Goal: Transaction & Acquisition: Purchase product/service

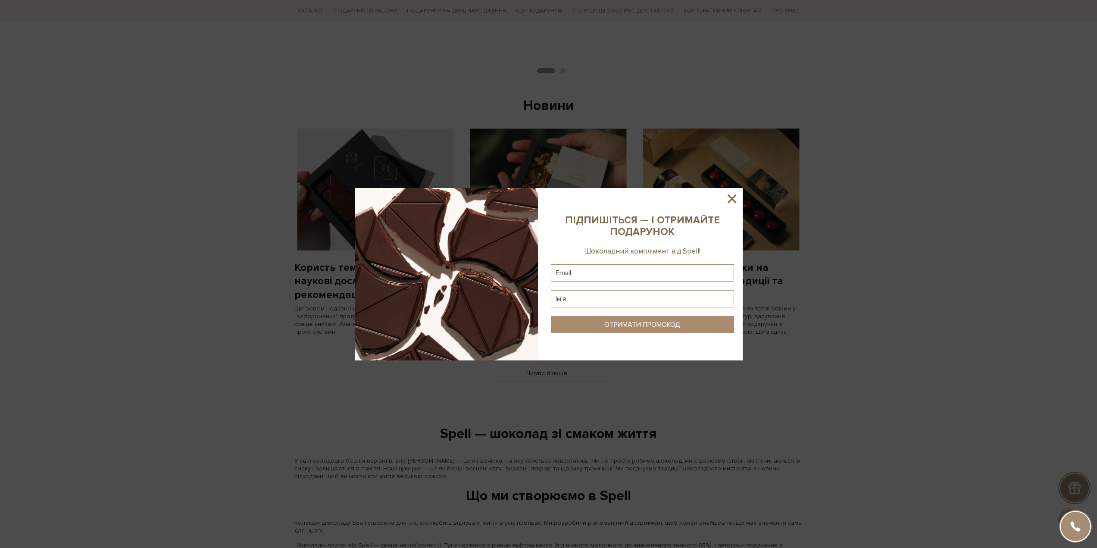
scroll to position [392, 0]
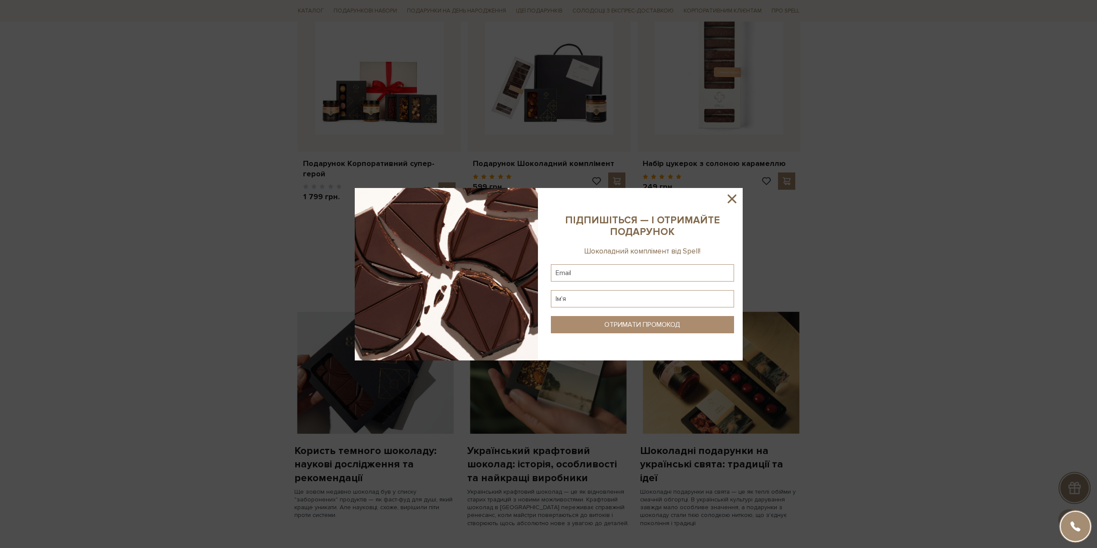
click at [732, 195] on icon at bounding box center [732, 198] width 15 height 15
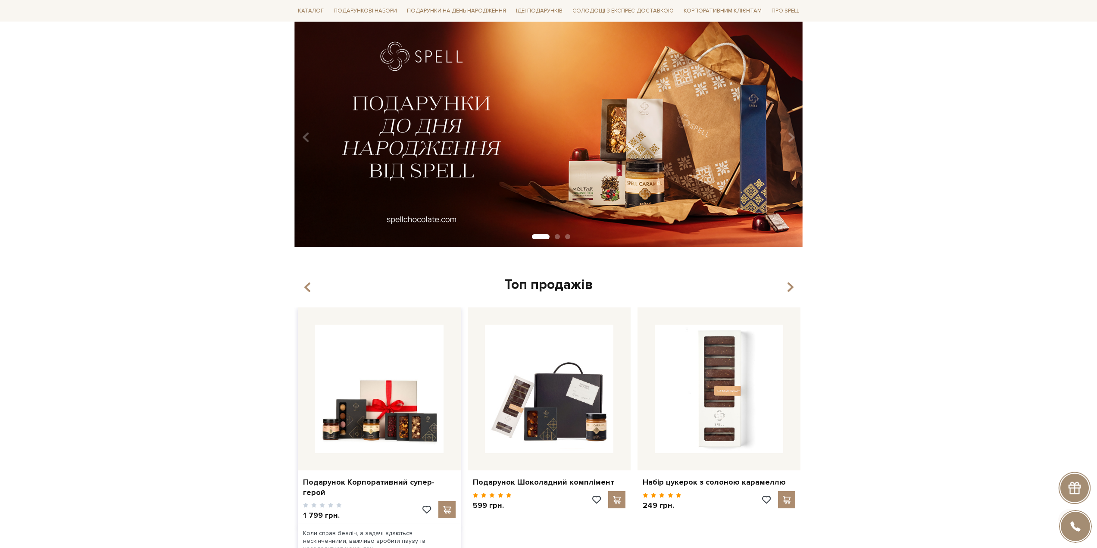
scroll to position [0, 0]
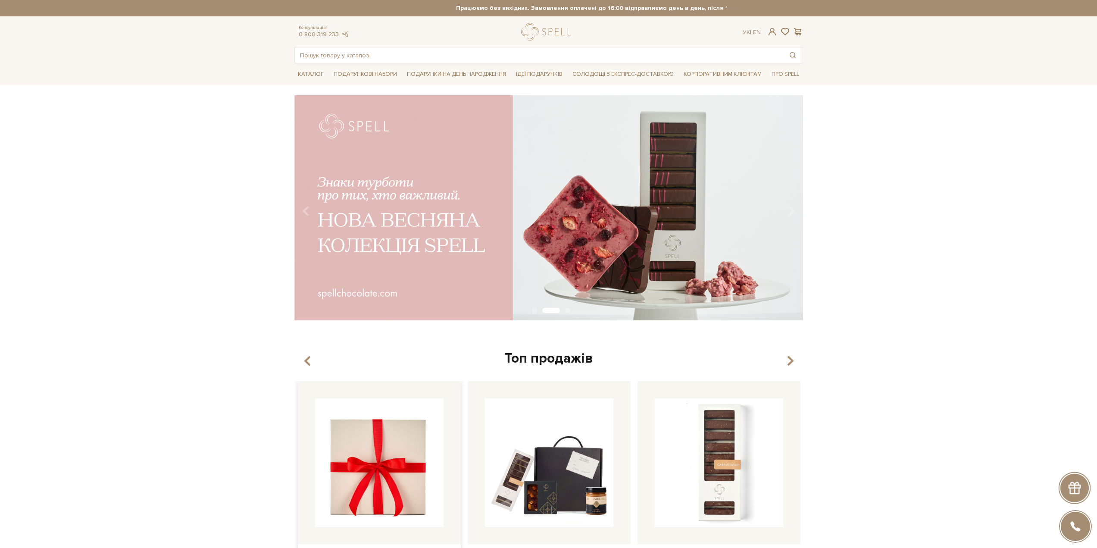
click at [386, 446] on img at bounding box center [379, 462] width 128 height 128
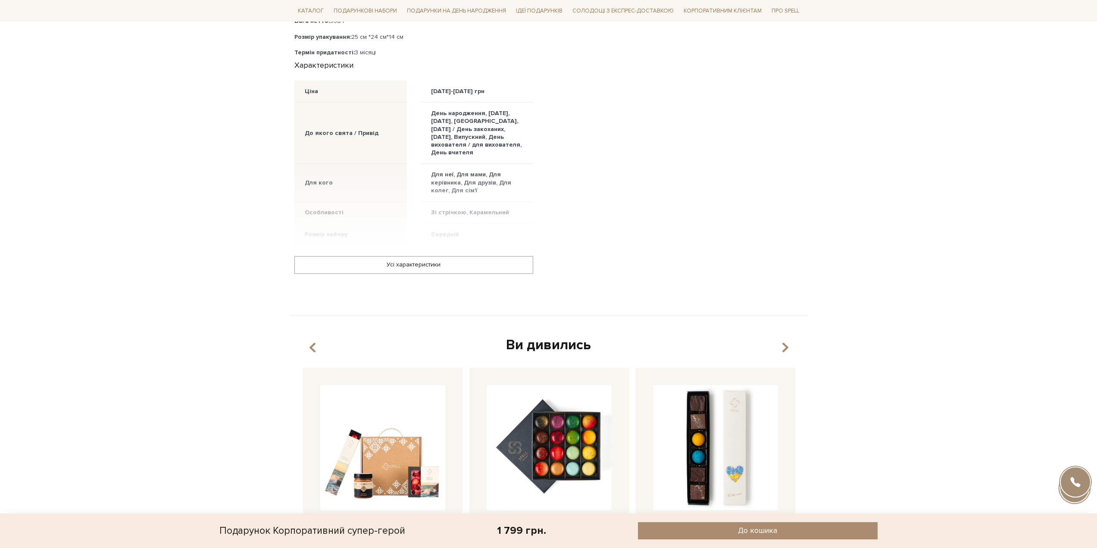
scroll to position [388, 0]
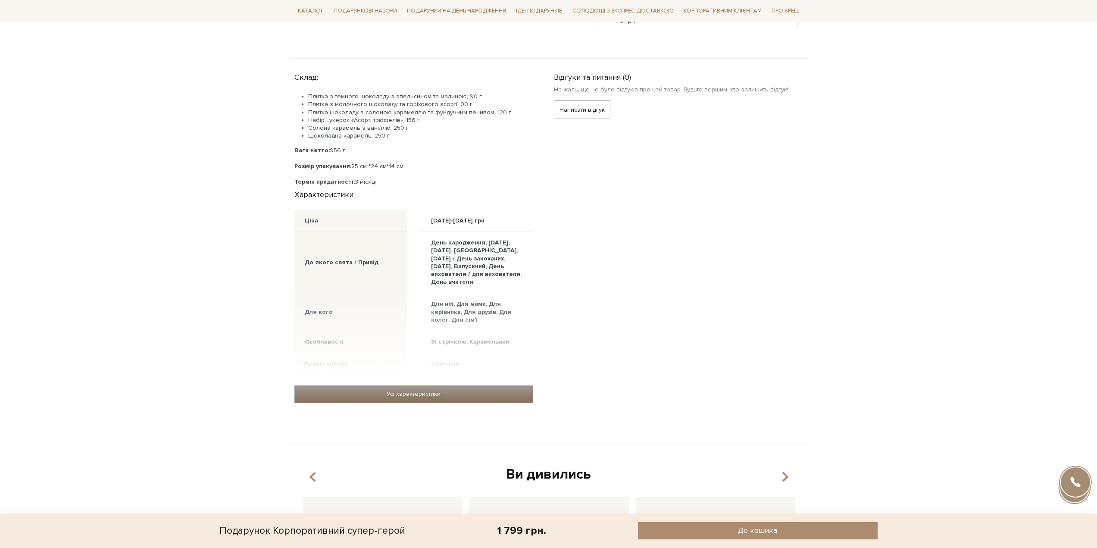
click at [439, 393] on link "Усі характеристики" at bounding box center [414, 394] width 238 height 16
click at [437, 388] on link "Усі характеристики" at bounding box center [414, 394] width 238 height 16
click at [400, 388] on link "Усі характеристики" at bounding box center [414, 394] width 238 height 16
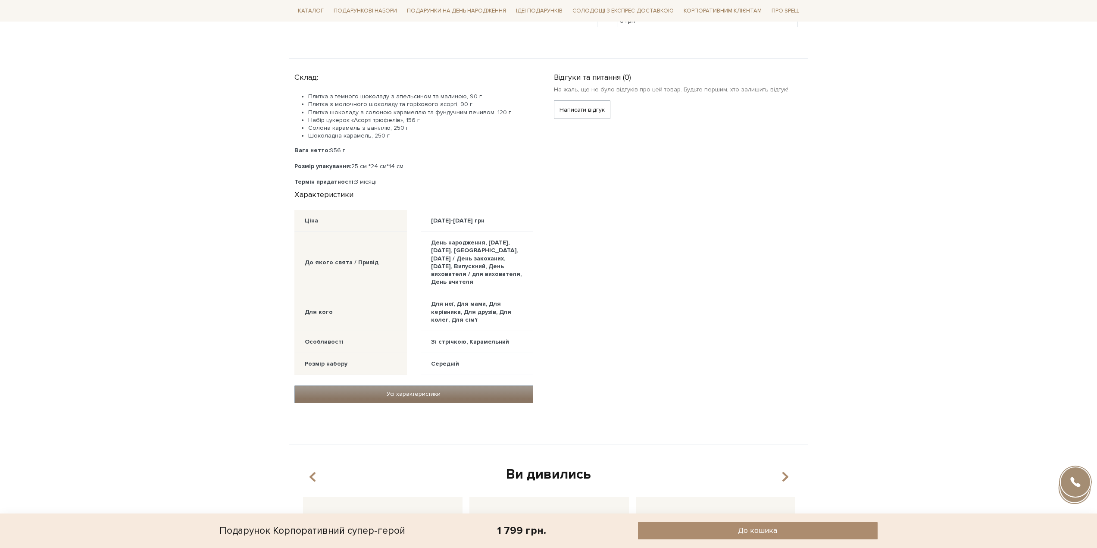
click at [401, 388] on link "Усі характеристики" at bounding box center [414, 394] width 238 height 16
click at [445, 389] on link "Усі характеристики" at bounding box center [414, 394] width 238 height 16
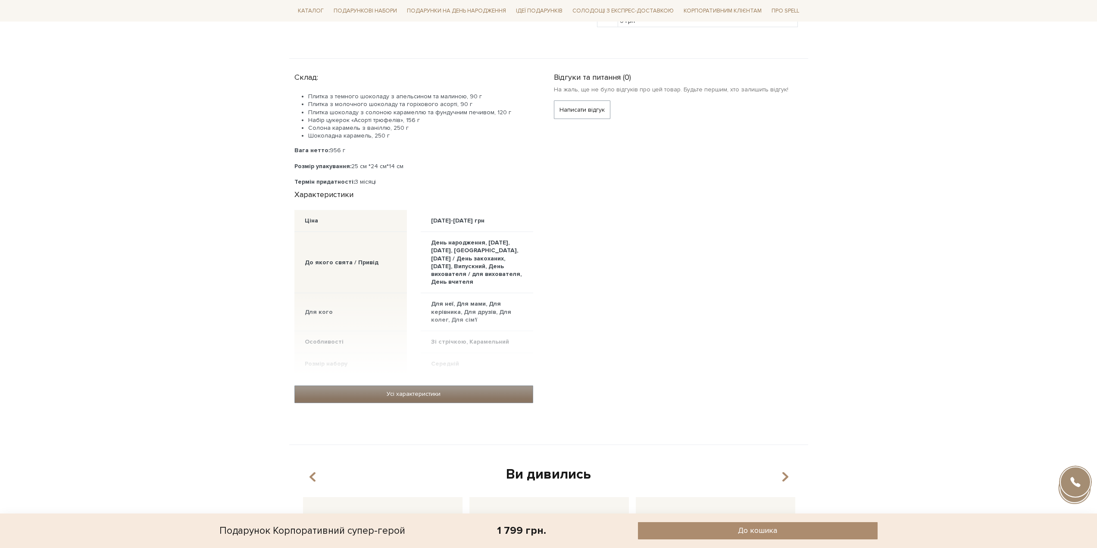
click at [445, 388] on link "Усі характеристики" at bounding box center [414, 394] width 238 height 16
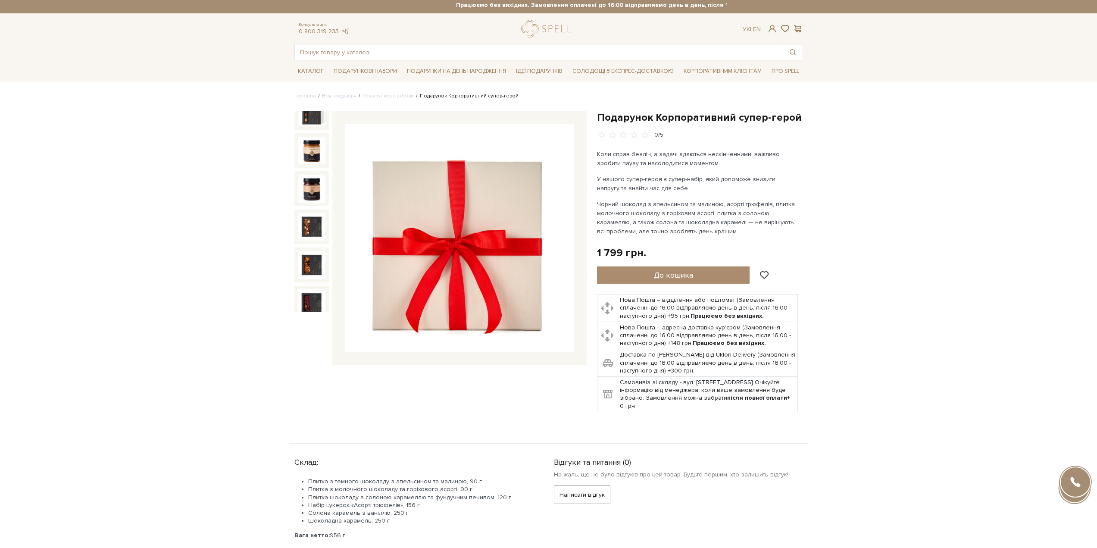
scroll to position [0, 0]
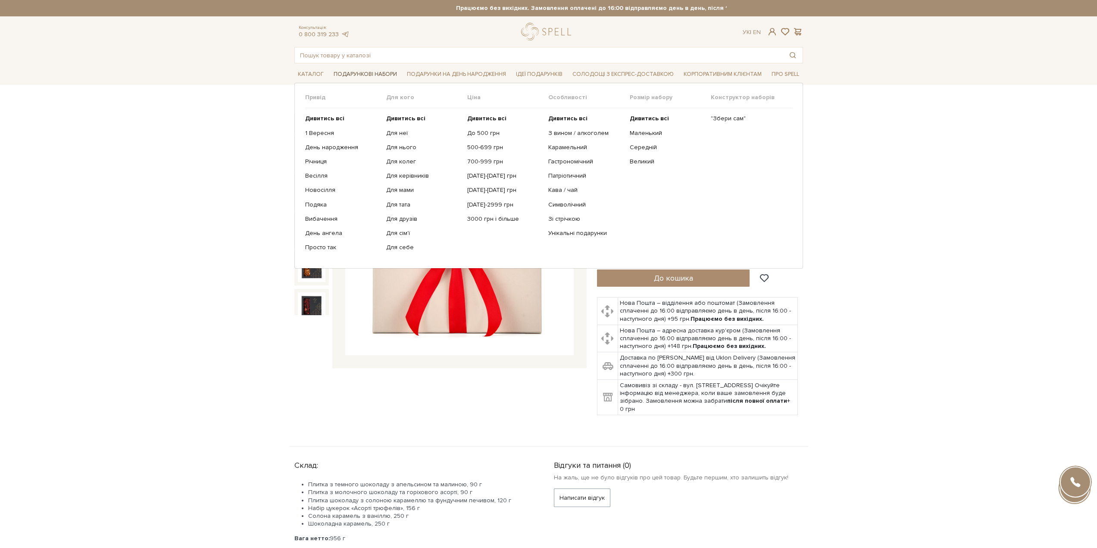
click at [378, 76] on span "Подарункові набори" at bounding box center [365, 74] width 70 height 13
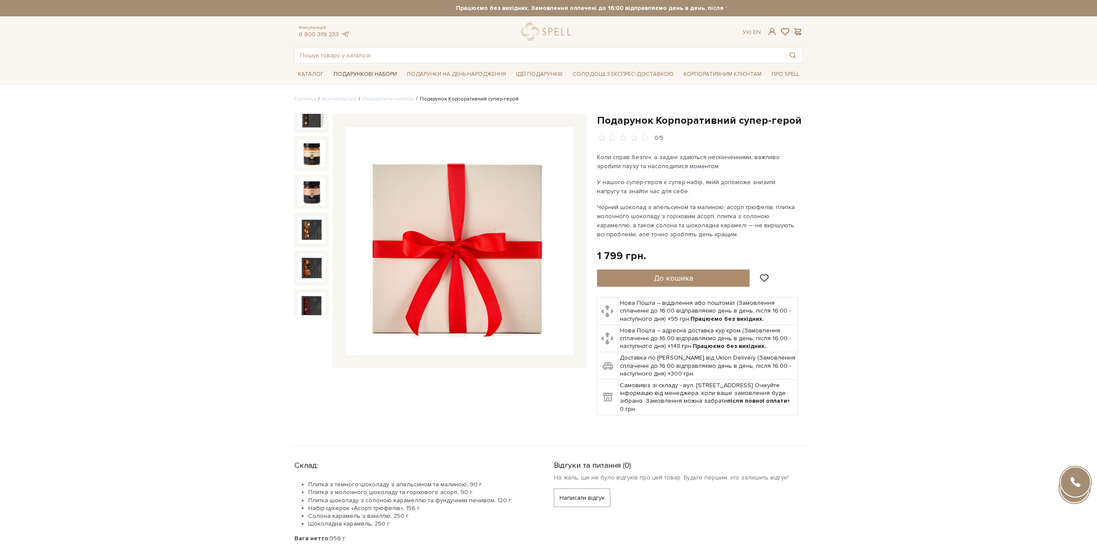
click at [354, 74] on span "Подарункові набори" at bounding box center [365, 74] width 70 height 13
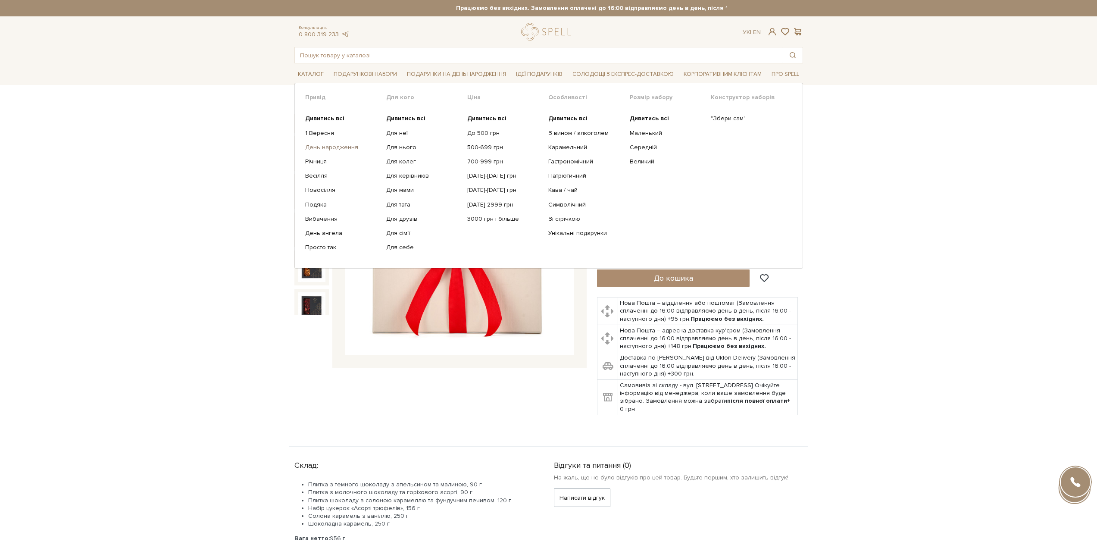
click at [323, 150] on link "День народження" at bounding box center [342, 148] width 75 height 8
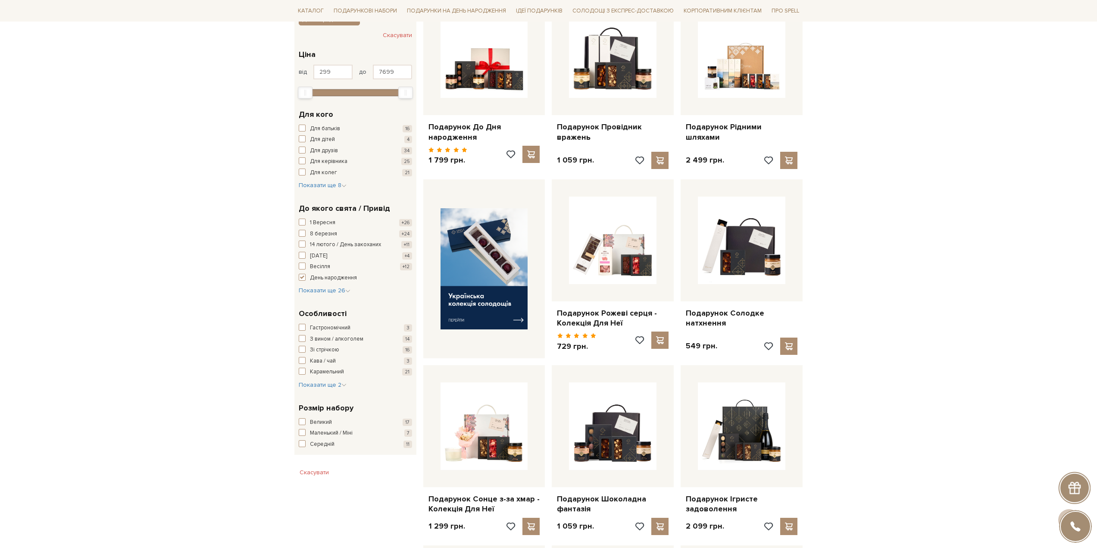
scroll to position [216, 0]
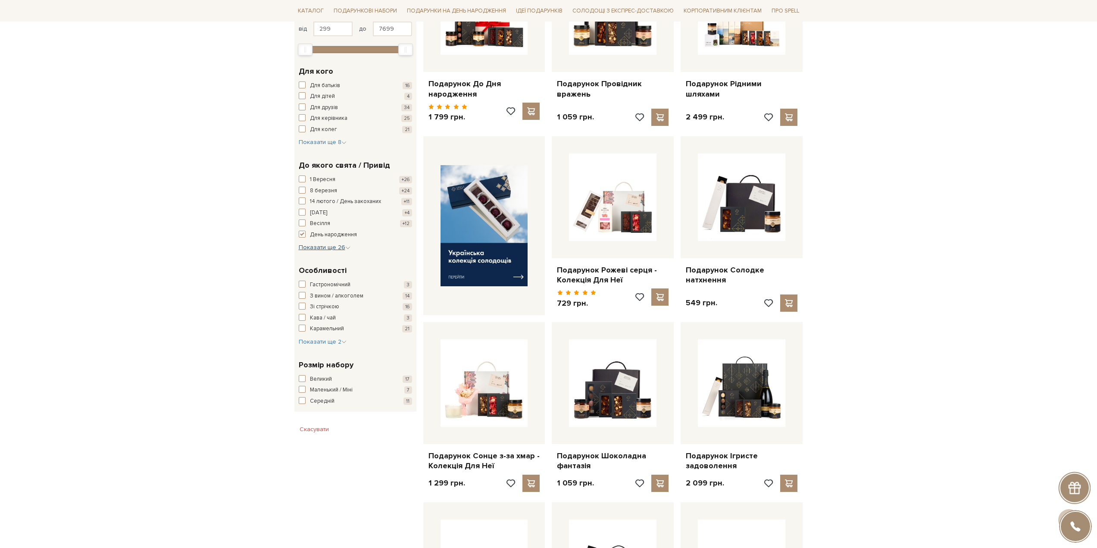
click at [310, 247] on span "Показати ще 26" at bounding box center [325, 247] width 52 height 7
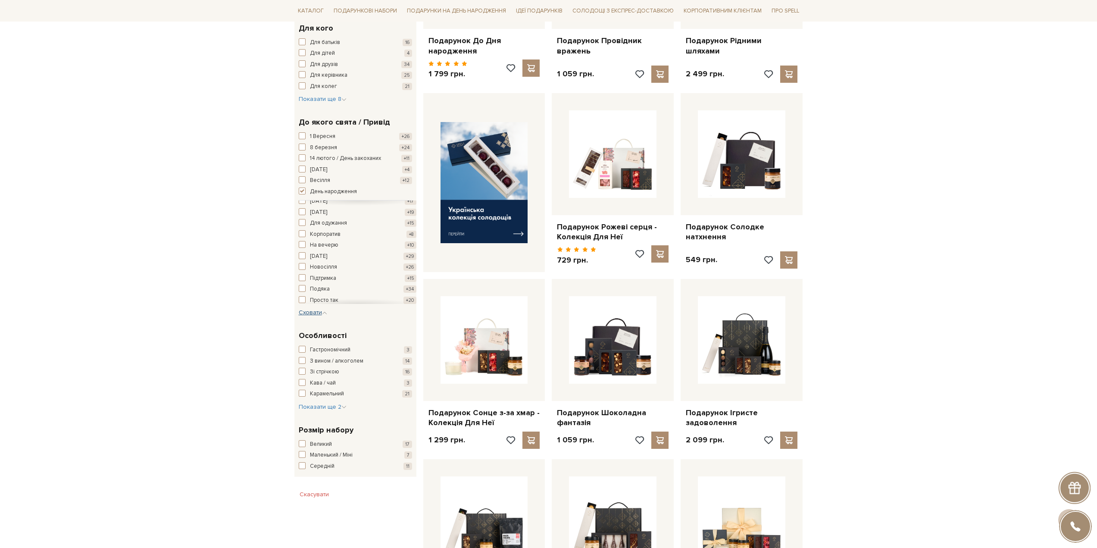
scroll to position [129, 0]
click at [303, 269] on div "Вибачення +29 Випускний +20 День ангела +22 День батька +13 День вихователя / д…" at bounding box center [358, 219] width 118 height 296
click at [303, 264] on span "button" at bounding box center [302, 263] width 7 height 7
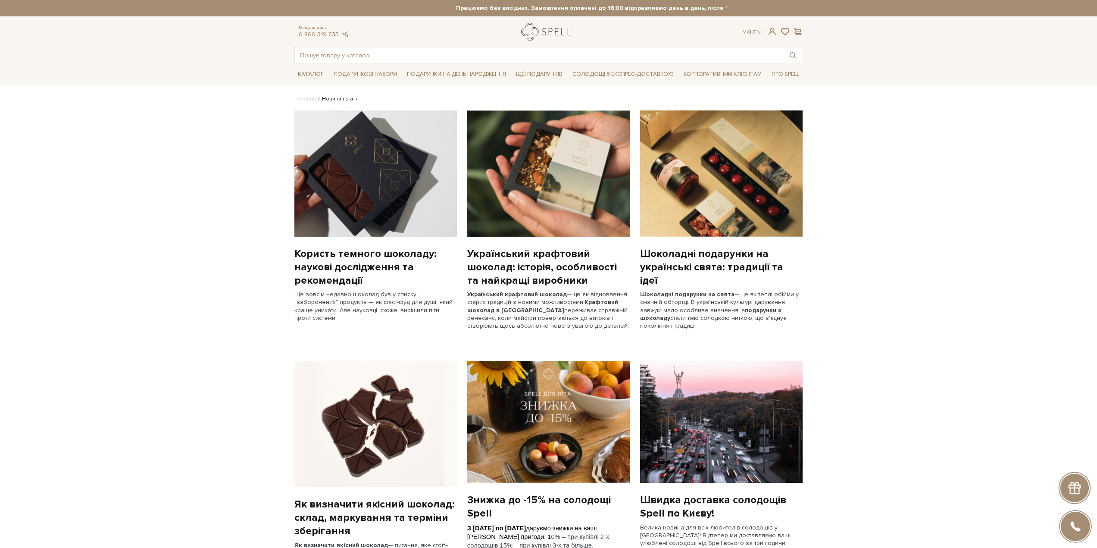
click at [549, 27] on link "logo" at bounding box center [548, 32] width 54 height 18
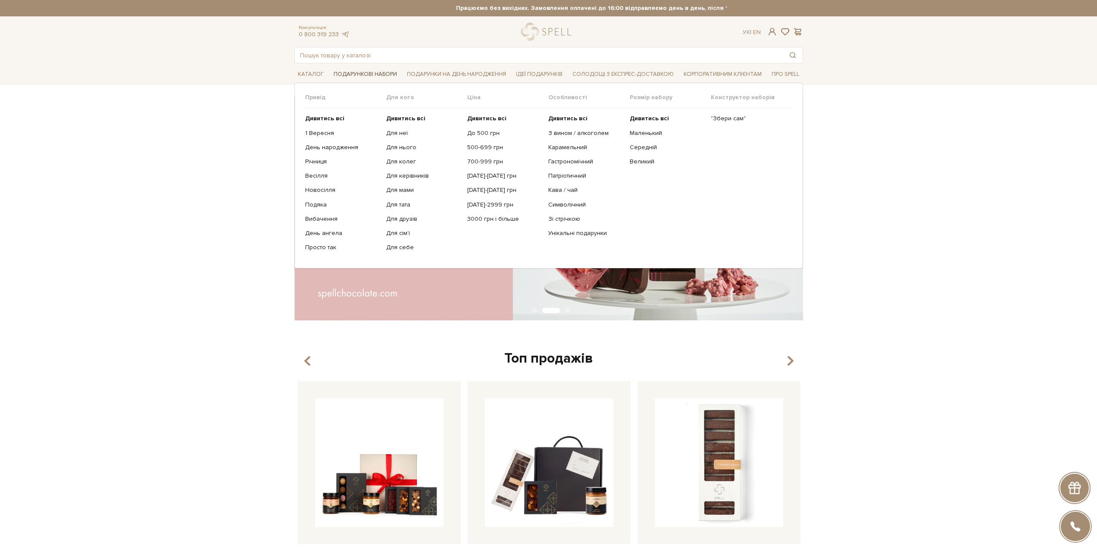
click at [374, 71] on span "Подарункові набори" at bounding box center [365, 74] width 70 height 13
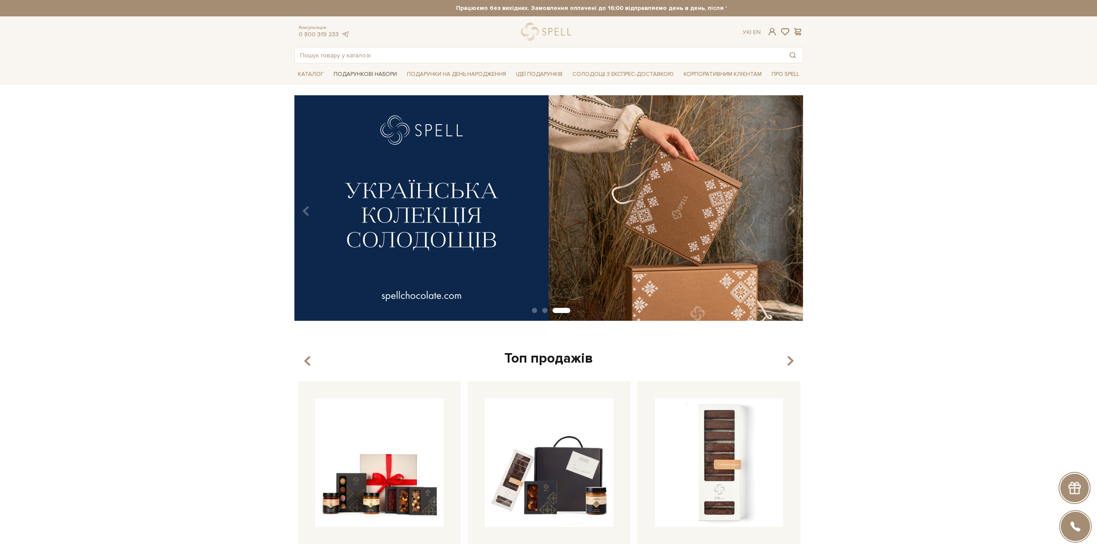
click at [386, 77] on span "Подарункові набори" at bounding box center [365, 74] width 70 height 13
